Goal: Information Seeking & Learning: Learn about a topic

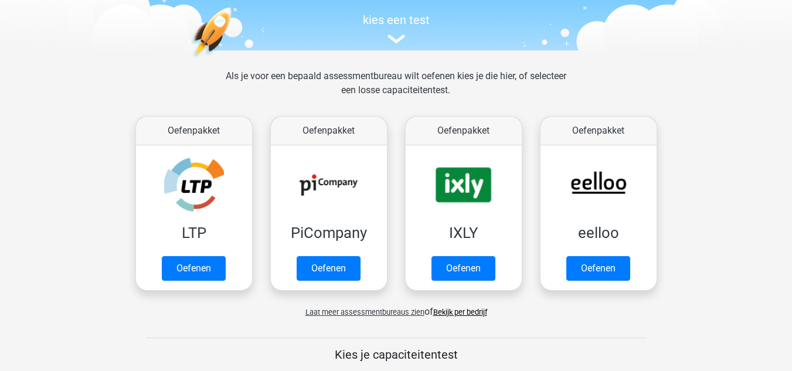
scroll to position [176, 0]
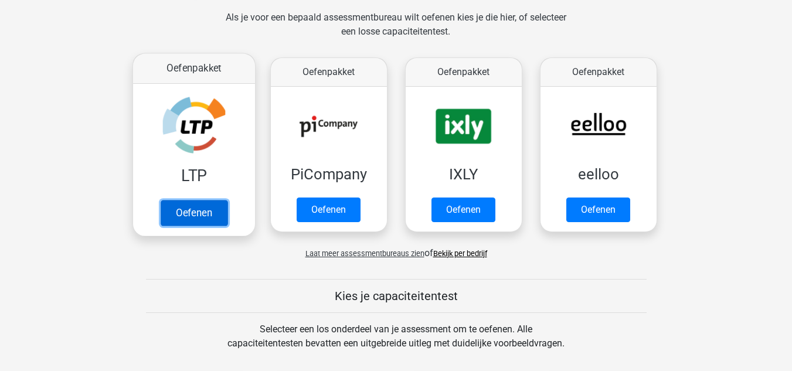
click at [209, 212] on link "Oefenen" at bounding box center [193, 213] width 67 height 26
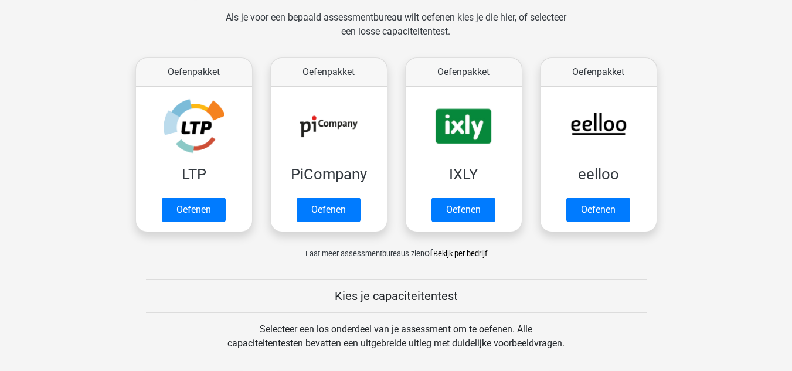
scroll to position [0, 0]
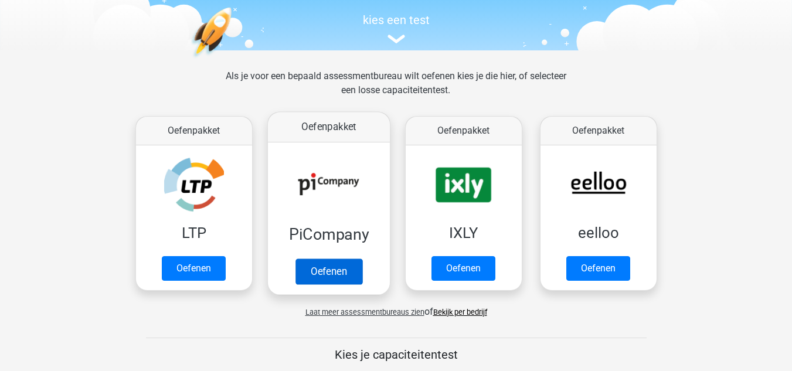
scroll to position [117, 0]
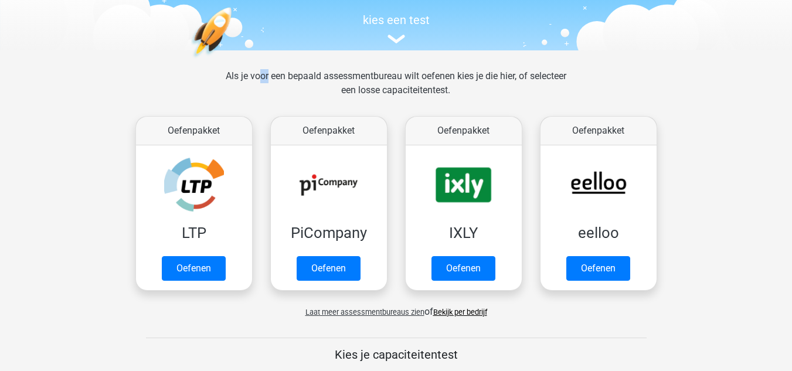
drag, startPoint x: 246, startPoint y: 80, endPoint x: 252, endPoint y: 76, distance: 7.2
click at [252, 76] on div "Als je voor een bepaald assessmentbureau wilt oefenen kies je die hier, of sele…" at bounding box center [395, 90] width 359 height 42
